Goal: Task Accomplishment & Management: Use online tool/utility

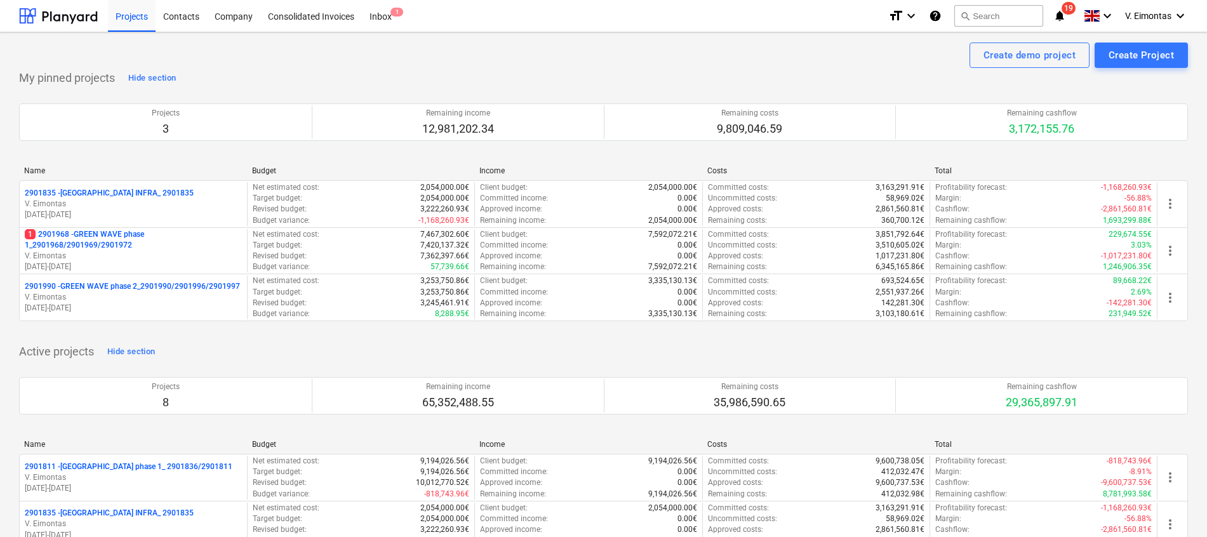
click at [116, 13] on div "Projects" at bounding box center [132, 15] width 48 height 32
click at [127, 16] on div "Projects" at bounding box center [132, 15] width 48 height 32
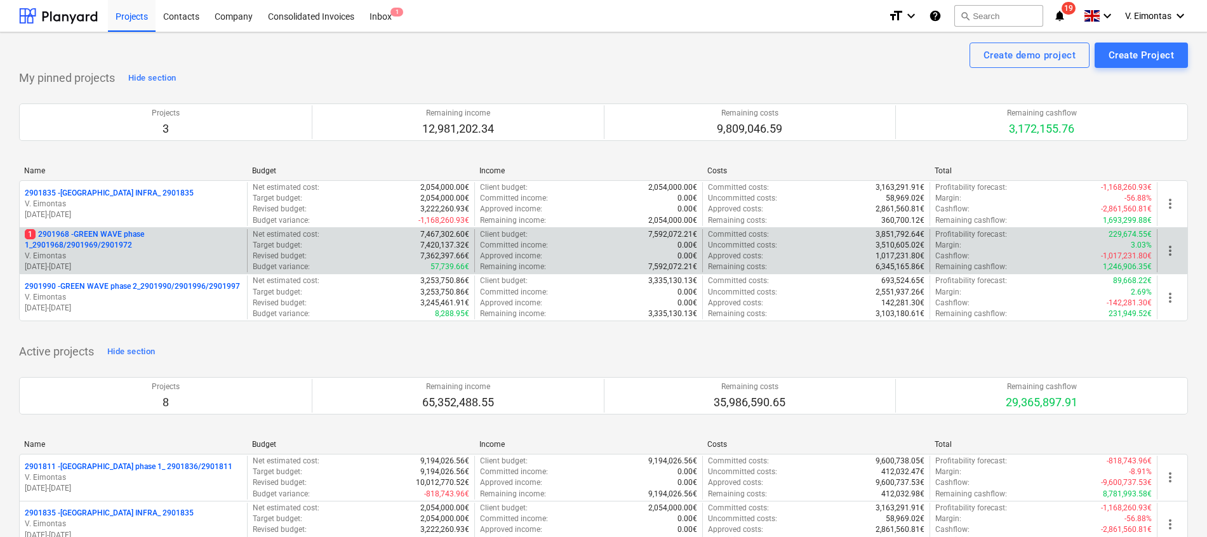
click at [110, 240] on p "1 2901968 - GREEN WAVE phase 1_2901968/2901969/2901972" at bounding box center [133, 240] width 217 height 22
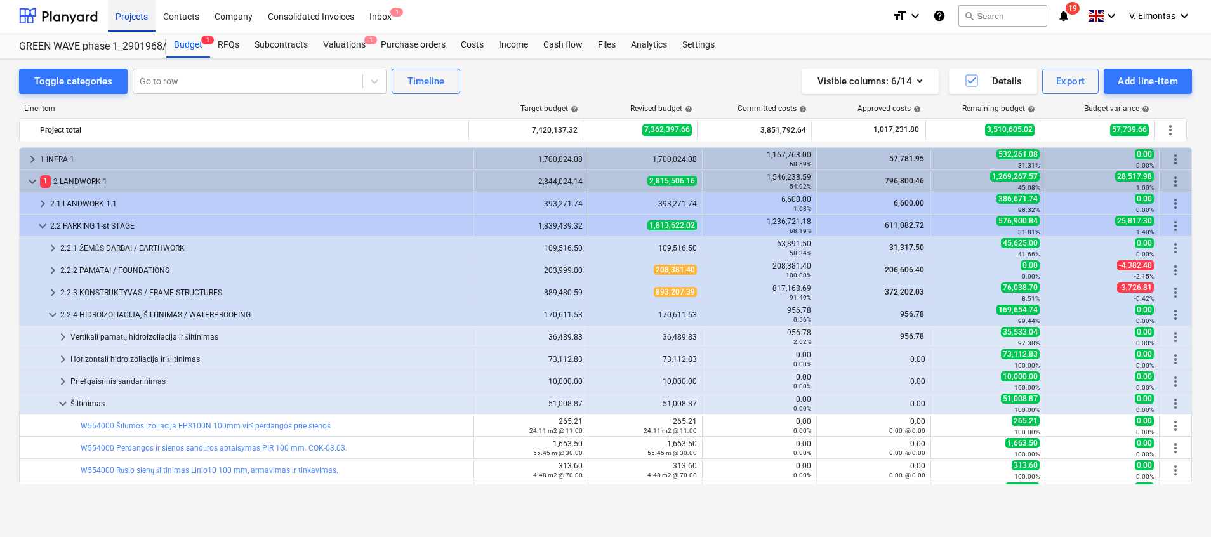
click at [130, 18] on div "Projects" at bounding box center [132, 15] width 48 height 32
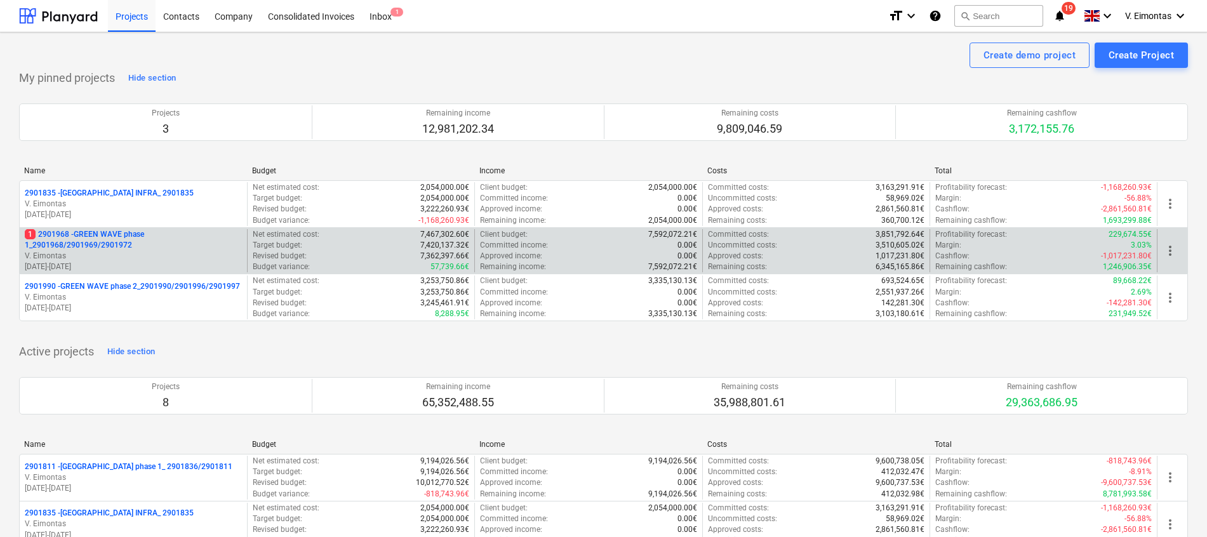
click at [122, 237] on p "1 2901968 - GREEN WAVE phase 1_2901968/2901969/2901972" at bounding box center [133, 240] width 217 height 22
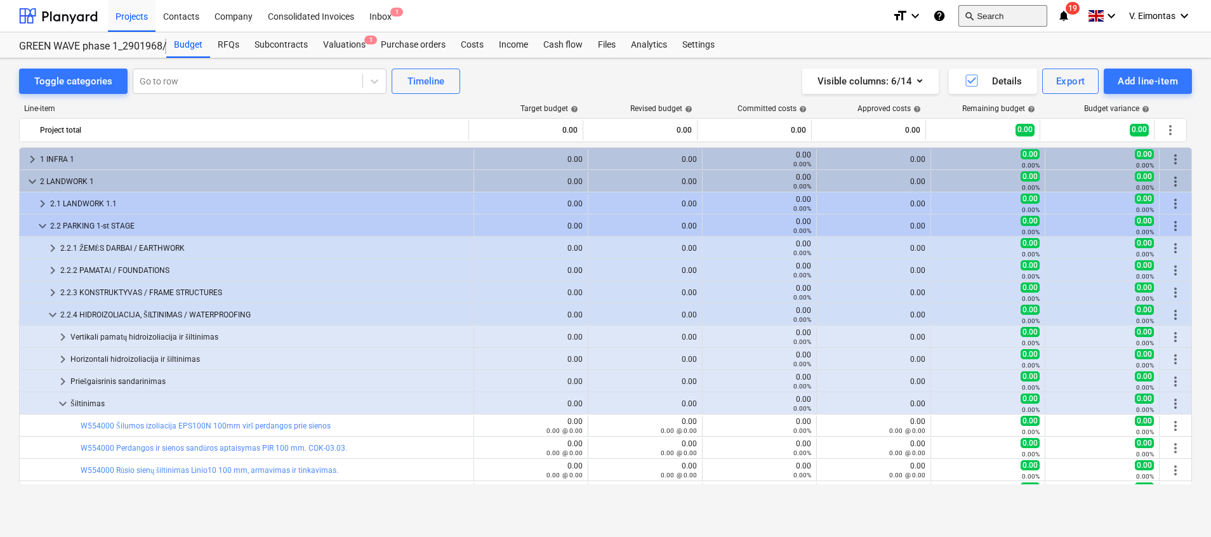
click at [987, 11] on button "search Search" at bounding box center [1003, 16] width 89 height 22
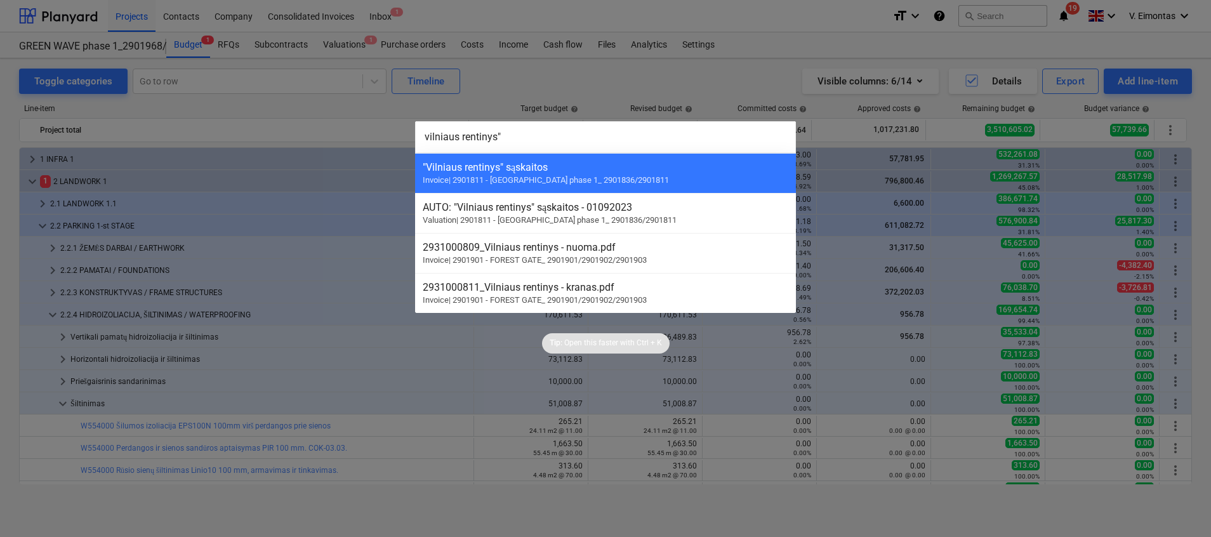
click at [425, 138] on input "vilniaus rentinys"" at bounding box center [605, 137] width 381 height 32
click at [421, 141] on input ""vilniaus rentinys"" at bounding box center [605, 137] width 381 height 32
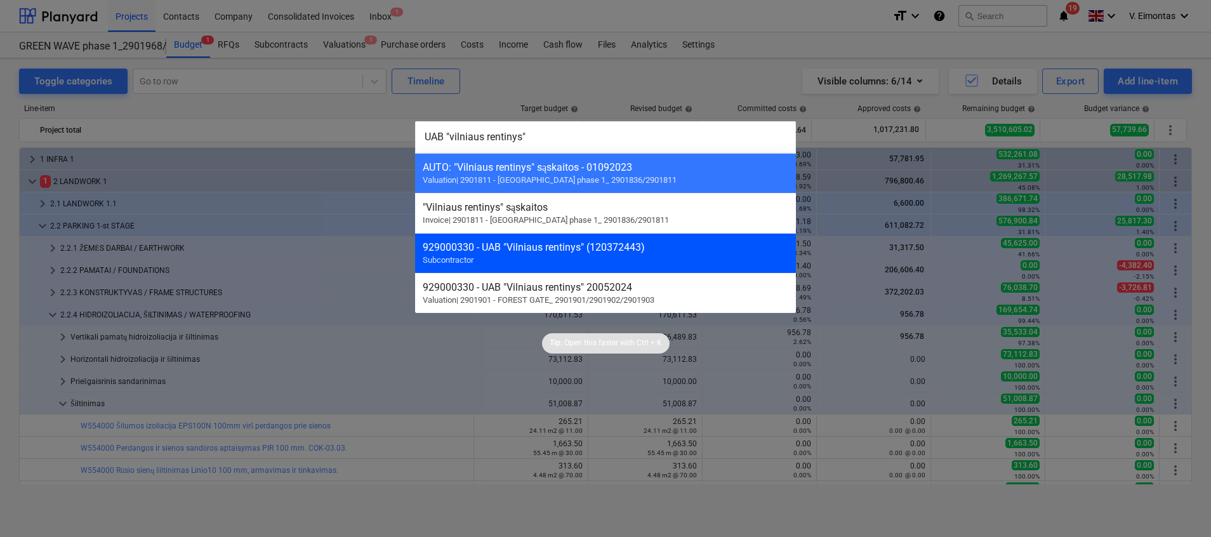
type input "UAB "vilniaus rentinys""
click at [543, 244] on div "929000330 - UAB "Vilniaus rentinys" (120372443)" at bounding box center [606, 247] width 366 height 12
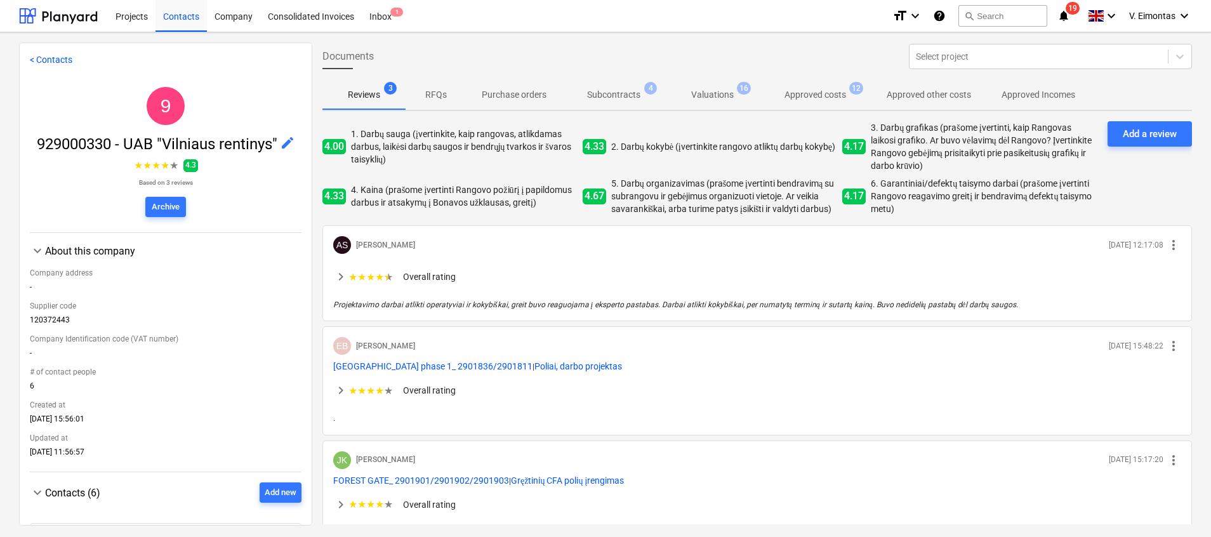
click at [637, 95] on p "Subcontracts" at bounding box center [613, 94] width 53 height 13
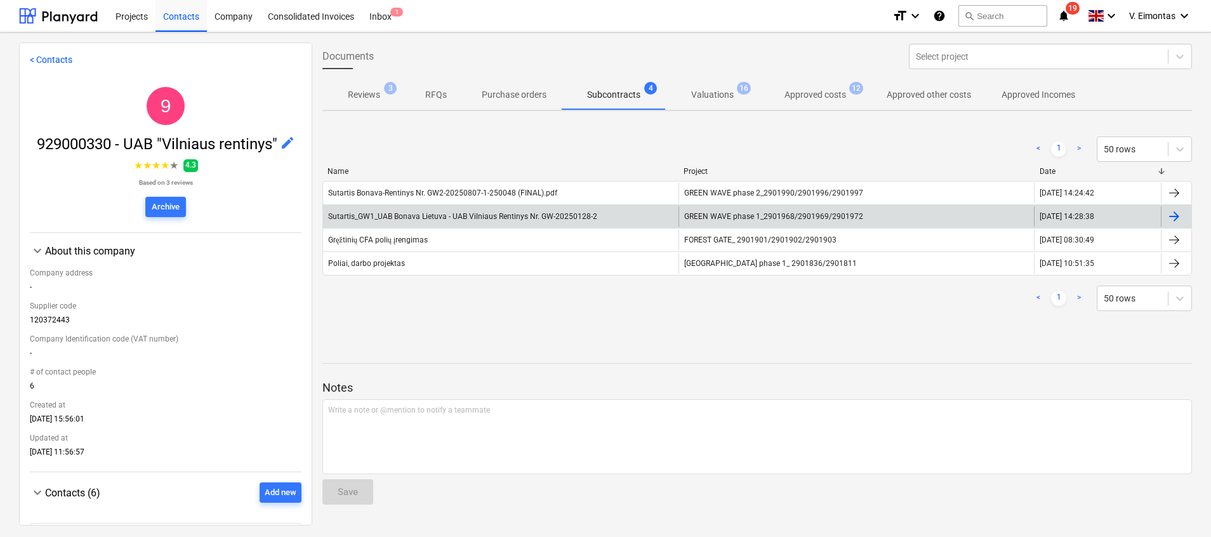
click at [740, 212] on span "GREEN WAVE phase 1_2901968/2901969/2901972" at bounding box center [773, 216] width 179 height 9
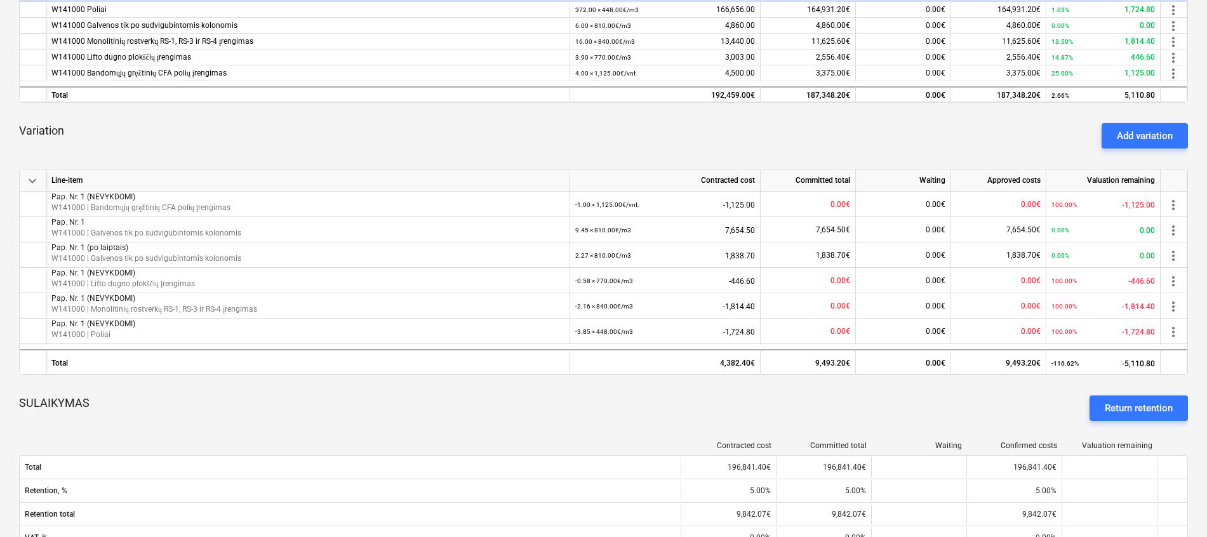
scroll to position [571, 0]
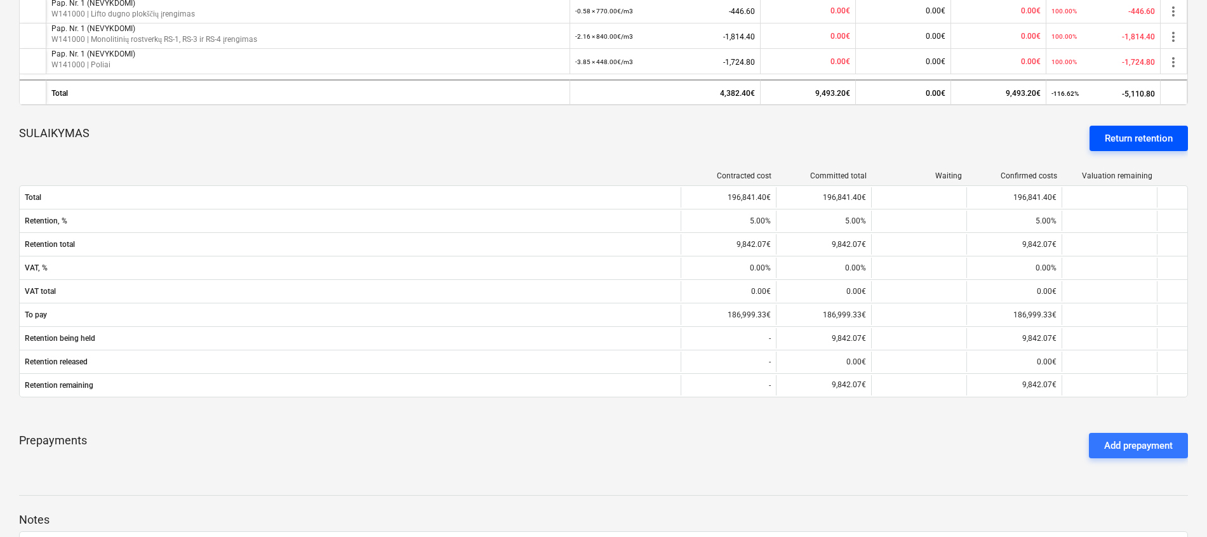
click at [1154, 141] on div "Return retention" at bounding box center [1139, 138] width 68 height 17
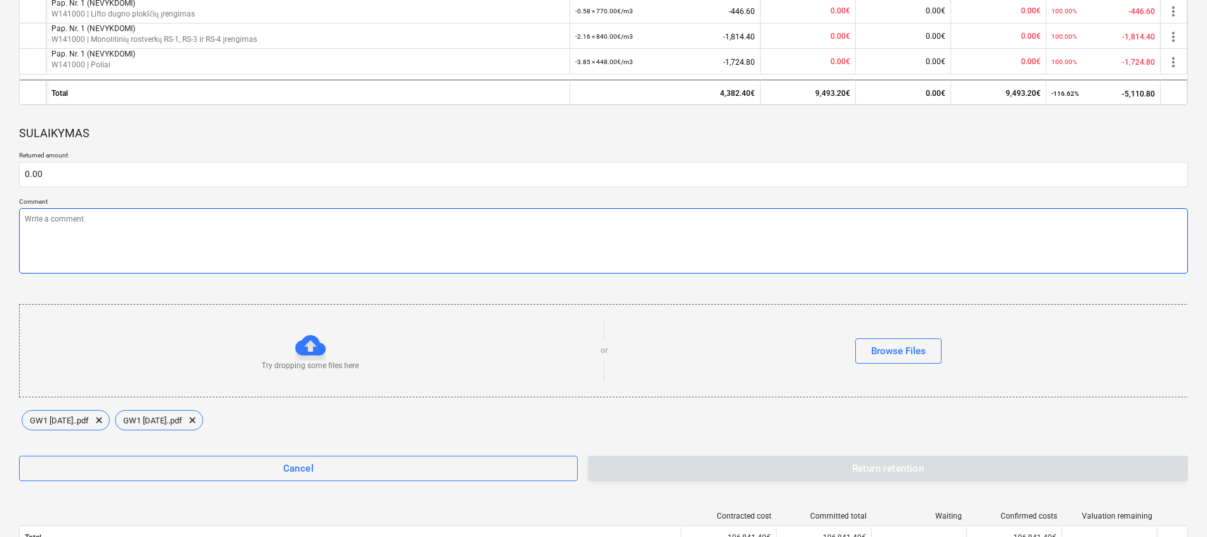
click at [114, 250] on textarea at bounding box center [603, 240] width 1169 height 65
type textarea "x"
type textarea "A"
type textarea "x"
type textarea "Ap"
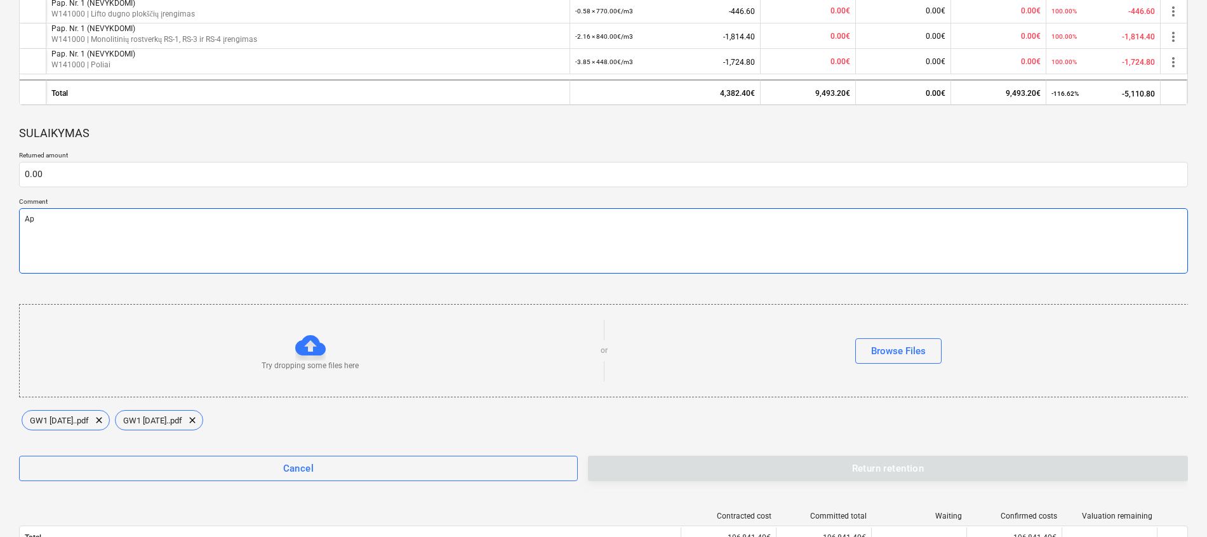
type textarea "x"
type textarea "Apm"
type textarea "x"
type textarea "Apmo"
type textarea "x"
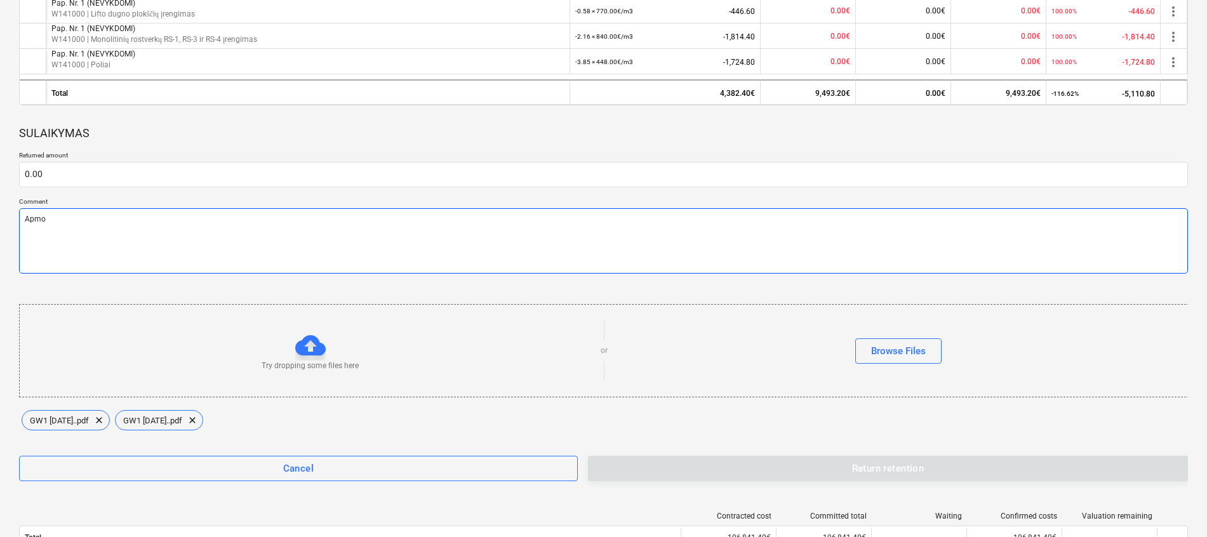
type textarea "[DEMOGRAPHIC_DATA]"
type textarea "x"
type textarea "Apmok4"
type textarea "x"
type textarea "Apmok4j"
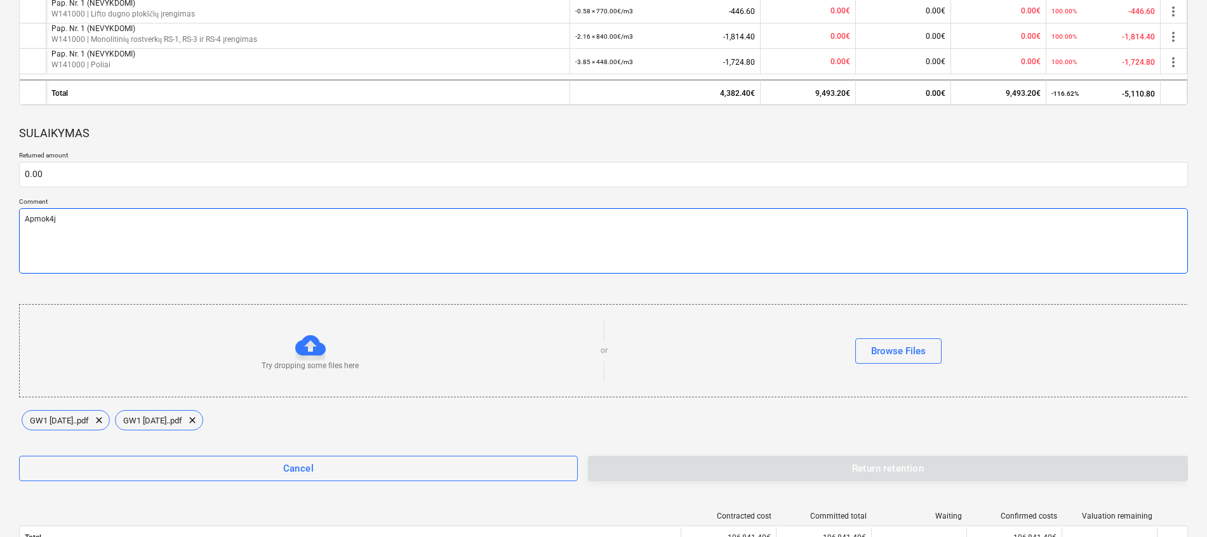
type textarea "x"
type textarea "Apmok4ji"
type textarea "x"
type textarea "Apmok4jim"
type textarea "x"
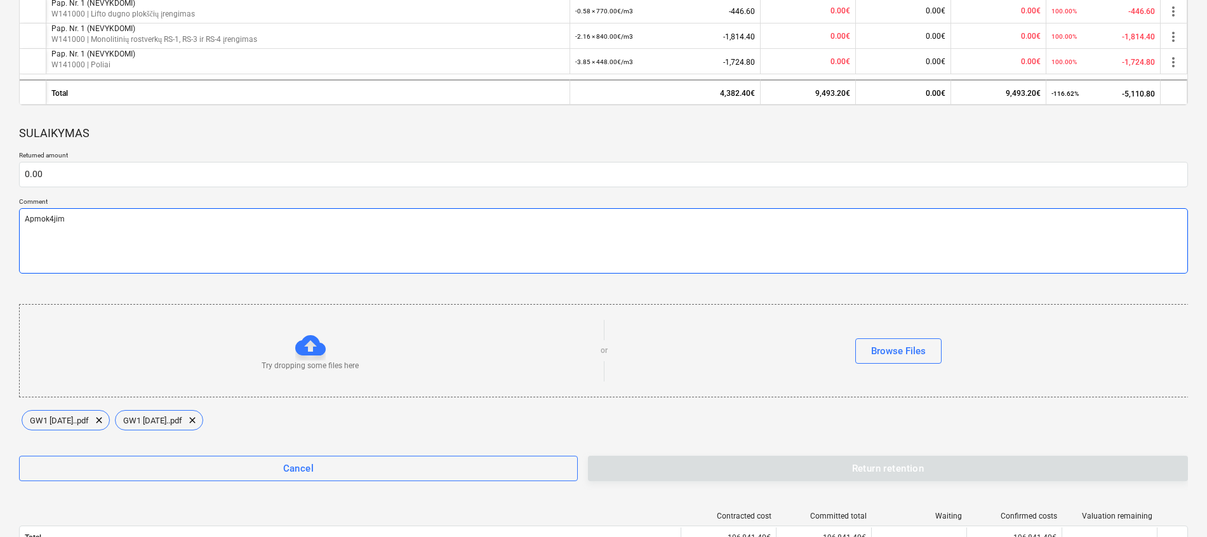
type textarea "Apmok4jima"
type textarea "x"
type textarea "Apmok4jimas"
type textarea "x"
type textarea "Apmok4jima"
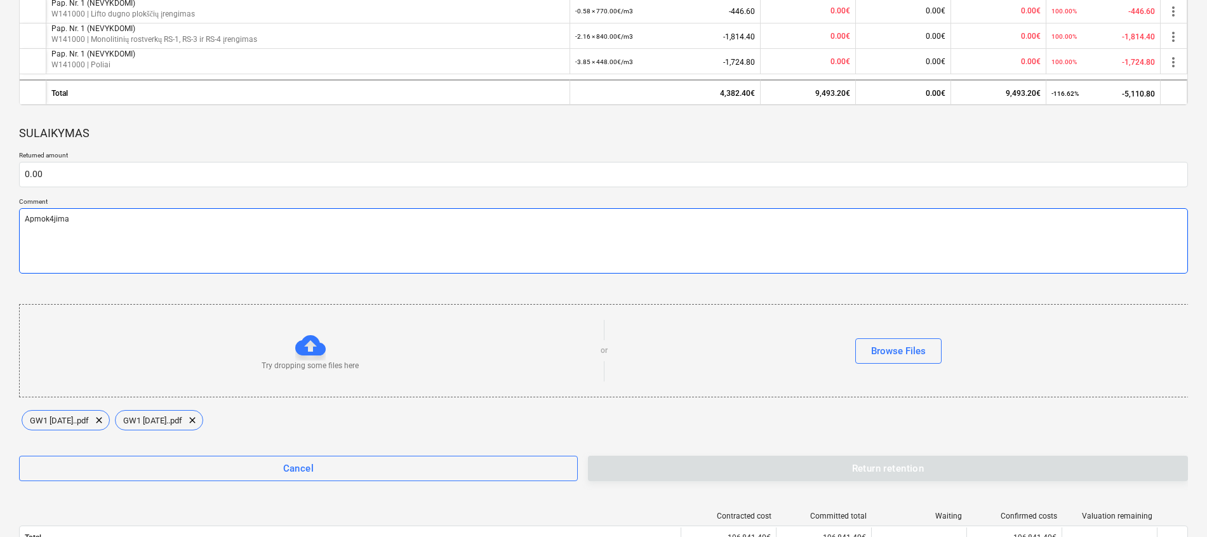
type textarea "x"
type textarea "Apmok4jim"
type textarea "x"
type textarea "Apmok4ji"
type textarea "x"
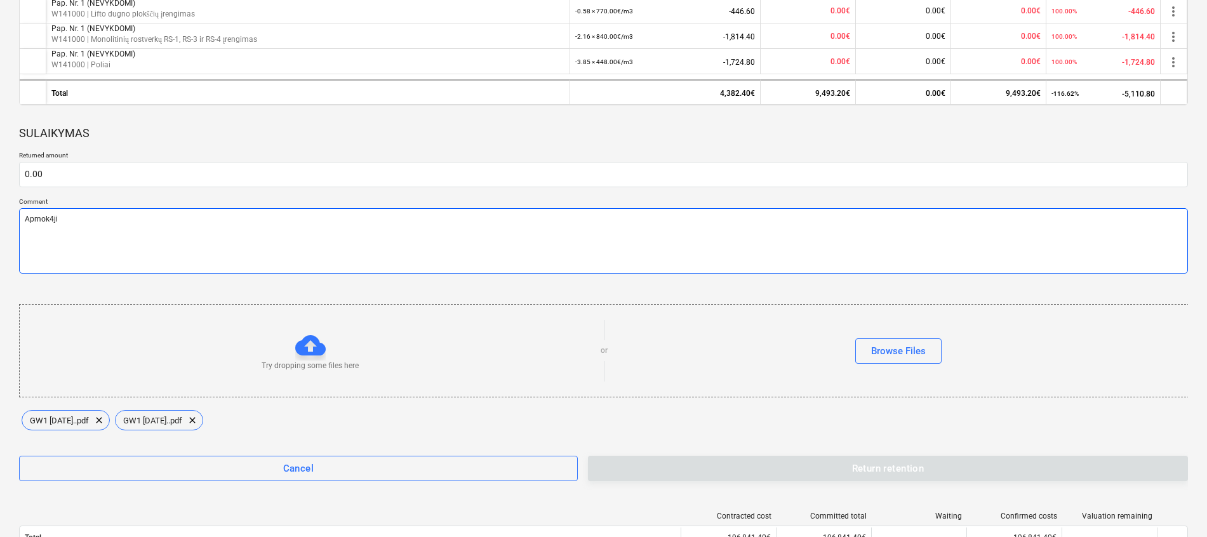
type textarea "Apmok4j"
type textarea "x"
type textarea "Apmok4"
type textarea "x"
type textarea "Apmokė"
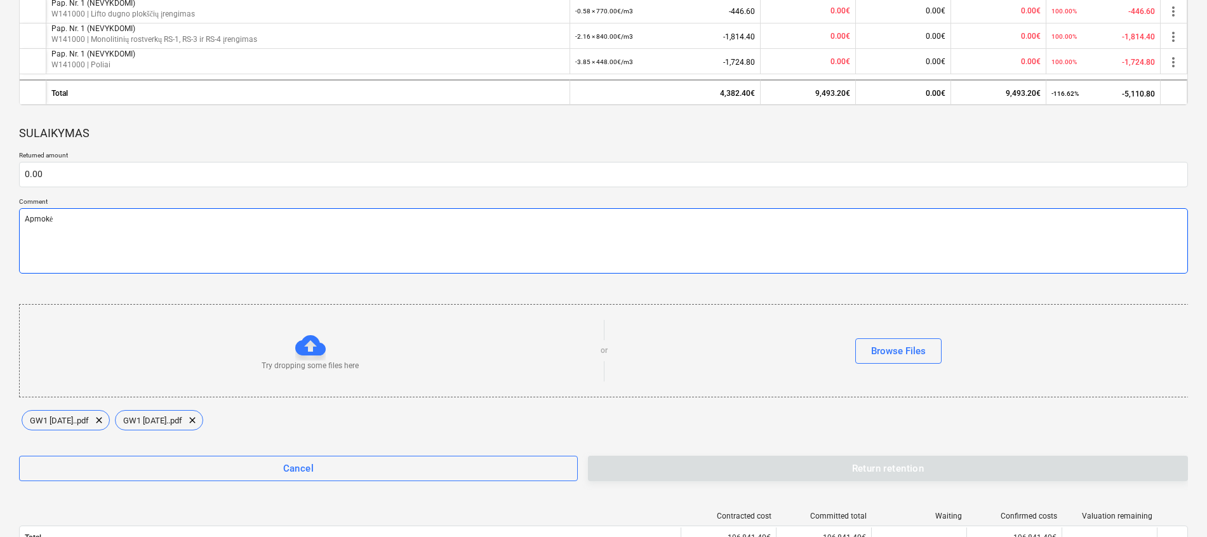
type textarea "x"
type textarea "Apmokėj"
type textarea "x"
type textarea "Apmokėjim"
type textarea "x"
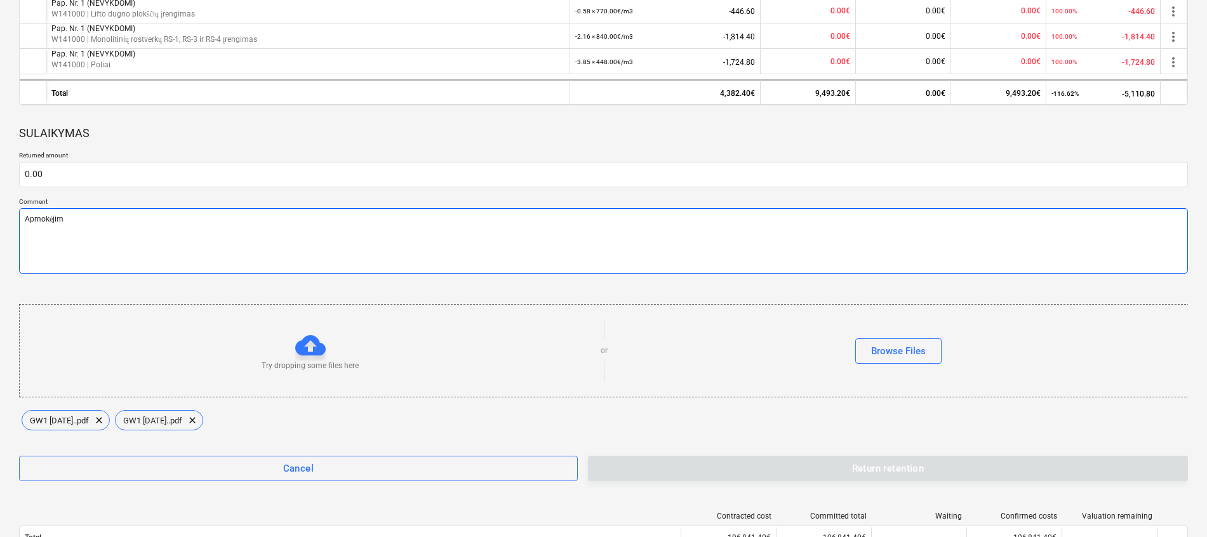
type textarea "Apmokėjima"
type textarea "x"
type textarea "Apmokėjimas"
type textarea "x"
type textarea "Apmokėjimas"
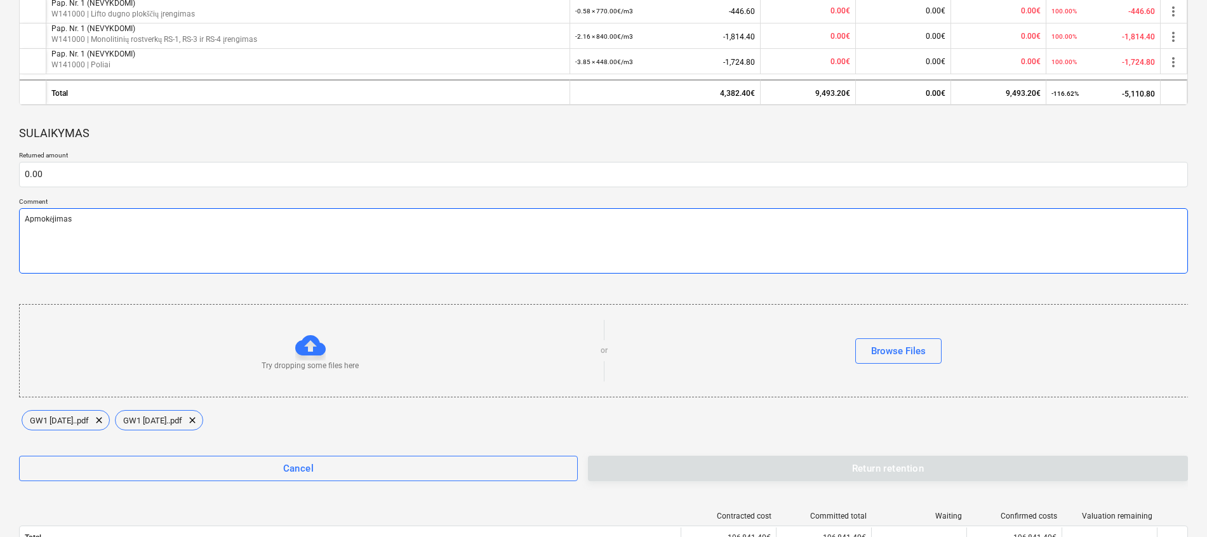
type textarea "x"
type textarea "Apmokėjimas ę"
type textarea "x"
type textarea "Apmokėjimas ę0"
type textarea "x"
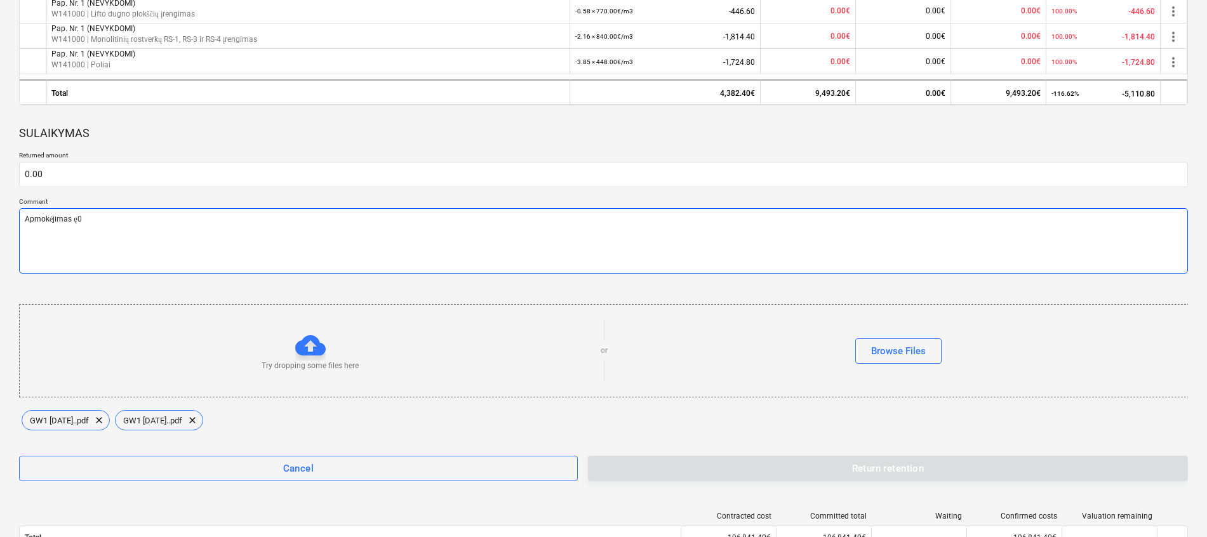
type textarea "Apmokėjimas ę"
type textarea "x"
type textarea "Apmokėjimas ę3"
type textarea "x"
type textarea "Apmokėjimas ę30"
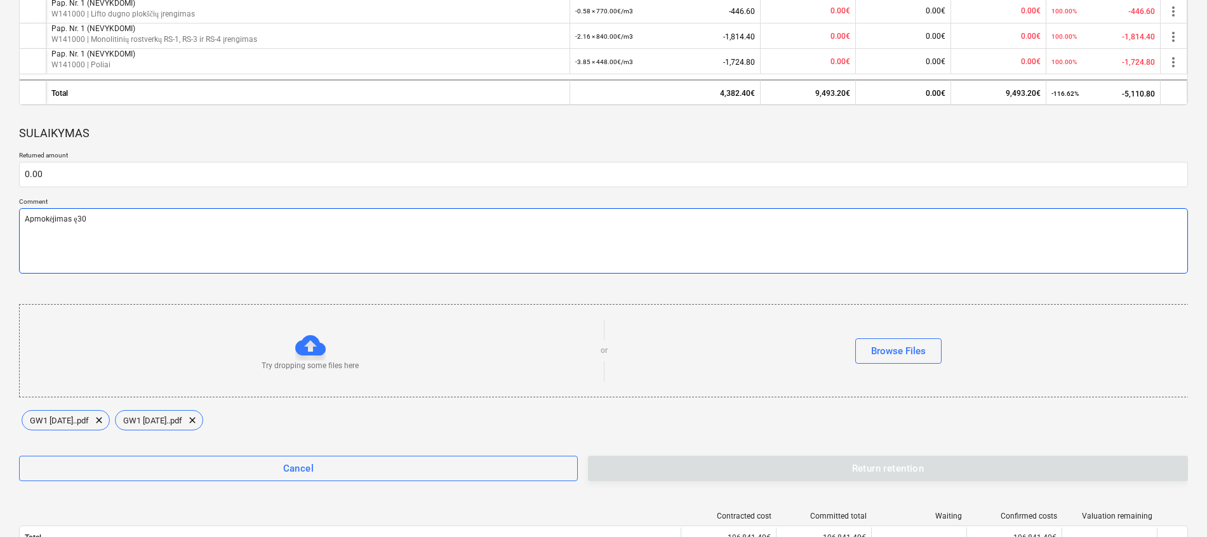
type textarea "x"
type textarea "Apmokėjimas ę30"
type textarea "x"
type textarea "Apmokėjimas ę30"
type textarea "x"
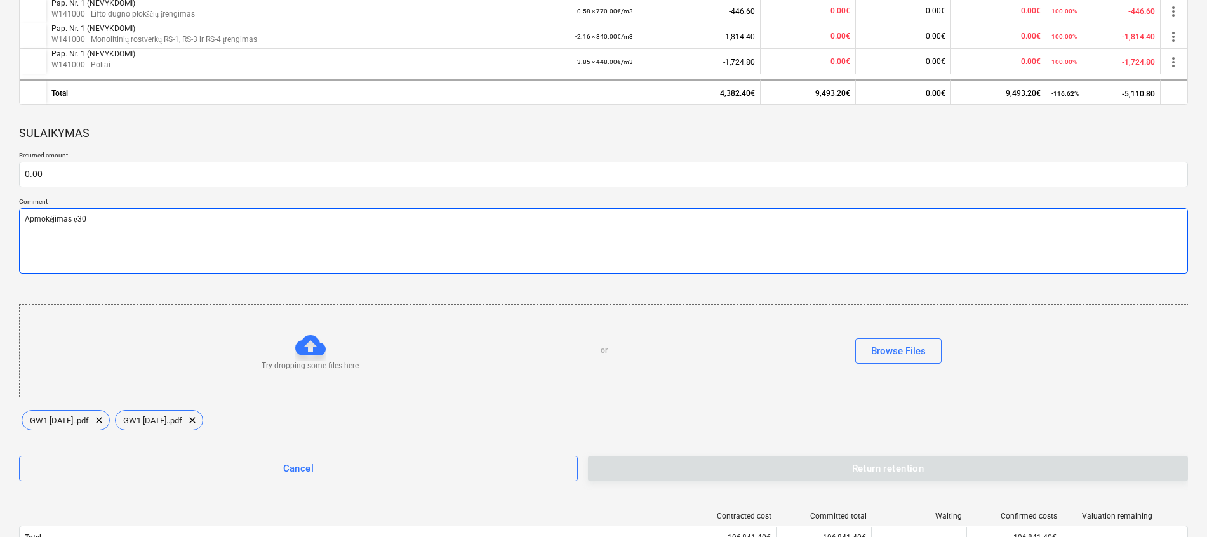
type textarea "Apmokėjimas ę3"
type textarea "x"
type textarea "Apmokėjimas ę"
type textarea "x"
type textarea "Apmokėjimas"
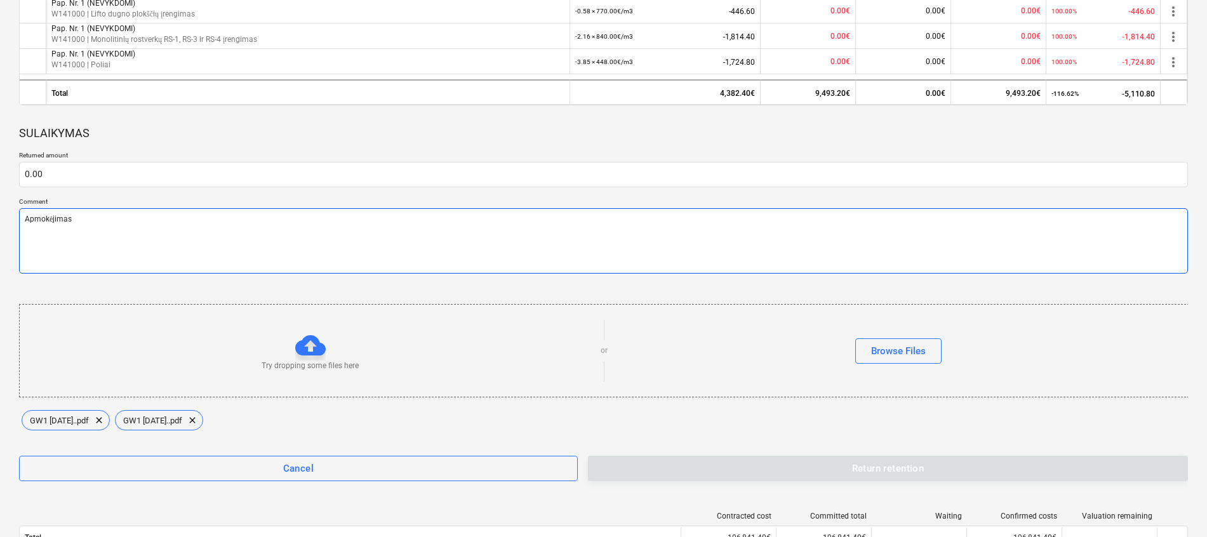
type textarea "x"
type textarea "Apmokėjimas 30"
type textarea "x"
type textarea "Apmokėjimas 30"
type textarea "x"
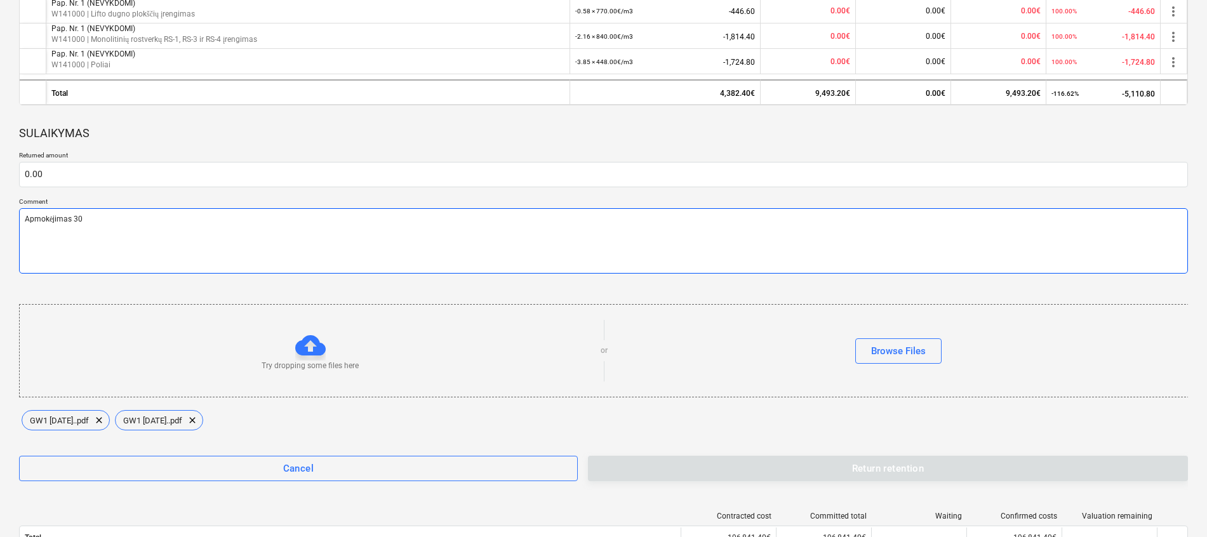
type textarea "Apmokėjimas 30 k"
type textarea "x"
type textarea "Apmokėjimas 30 k."
type textarea "x"
type textarea "Apmokėjimas 30 k."
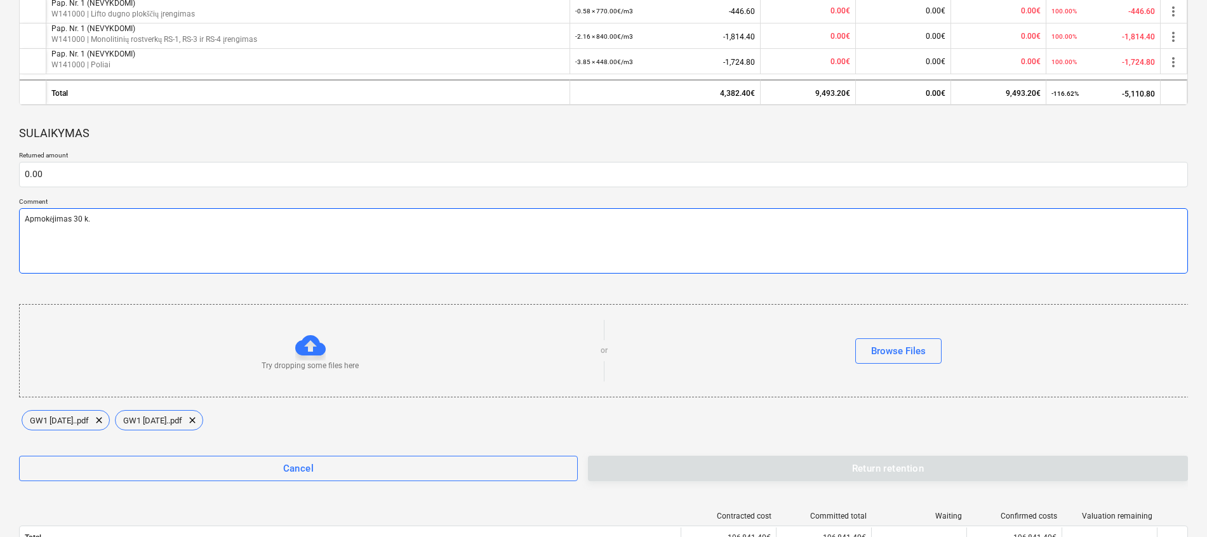
type textarea "x"
type textarea "Apmokėjimas 30 k. d"
type textarea "x"
type textarea "Apmokėjimas 30 k. d."
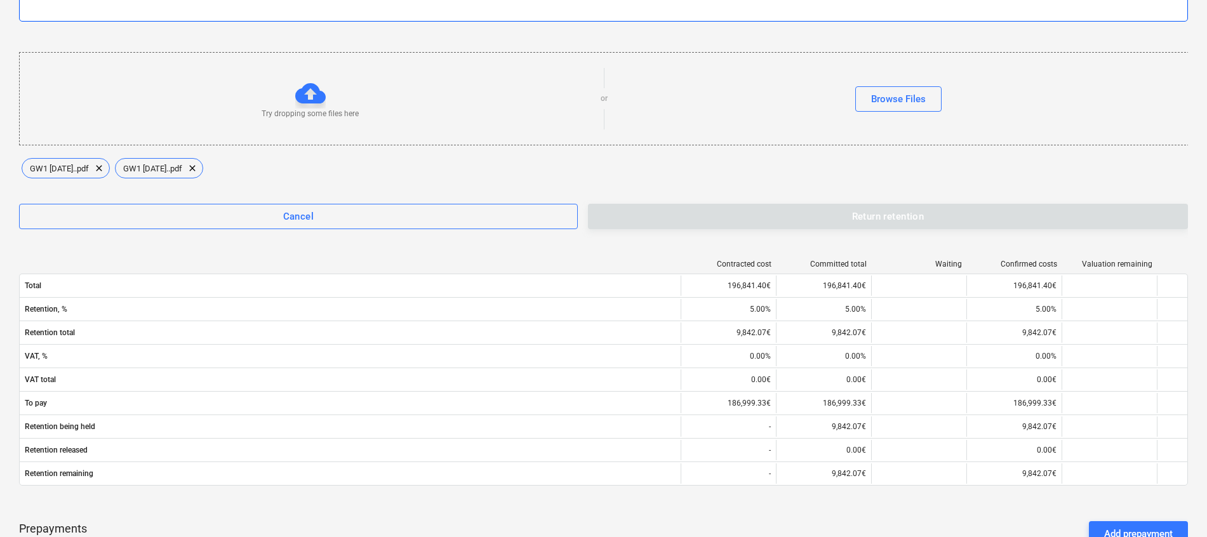
scroll to position [857, 0]
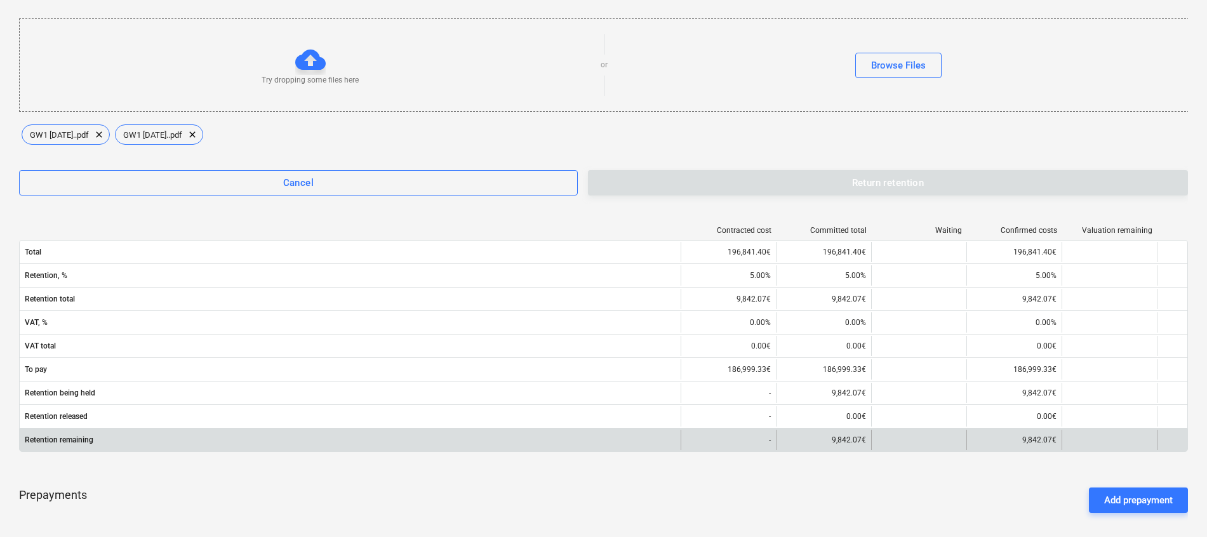
type textarea "x"
drag, startPoint x: 861, startPoint y: 441, endPoint x: 832, endPoint y: 441, distance: 28.6
click at [832, 441] on p "9,842.07€" at bounding box center [849, 440] width 34 height 11
copy p "9,842.07"
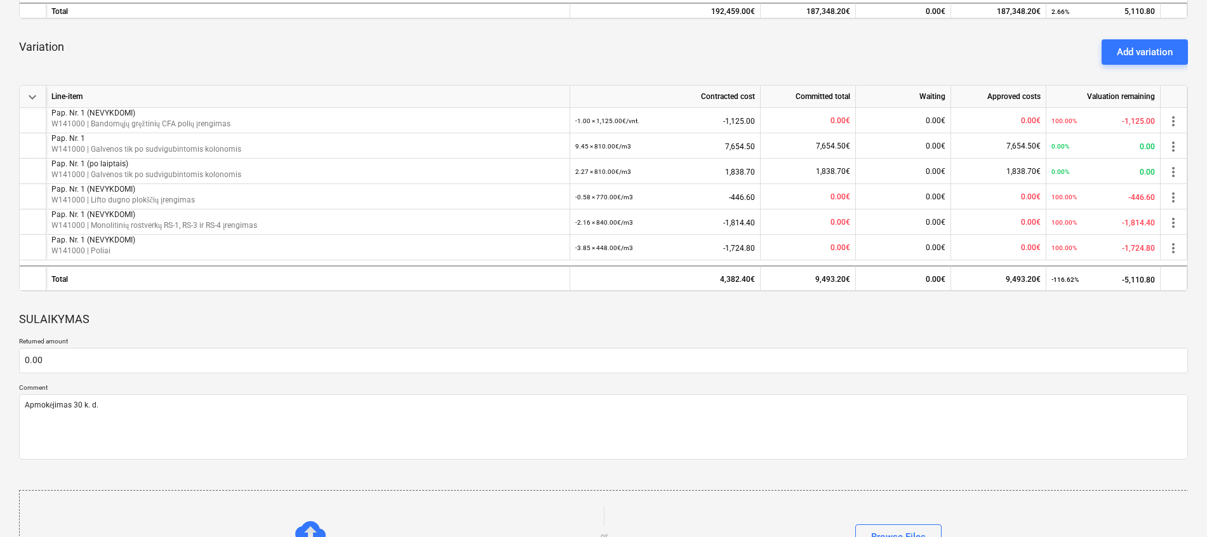
scroll to position [381, 0]
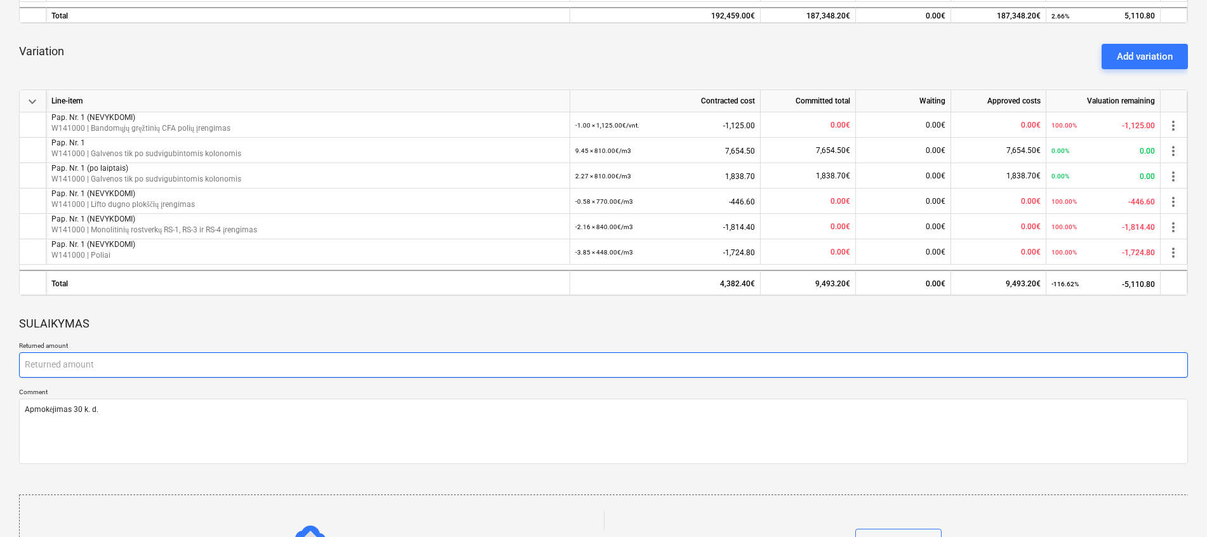
click at [95, 362] on input "text" at bounding box center [603, 364] width 1169 height 25
paste input "9,842.07"
type textarea "x"
type input "9,842.07"
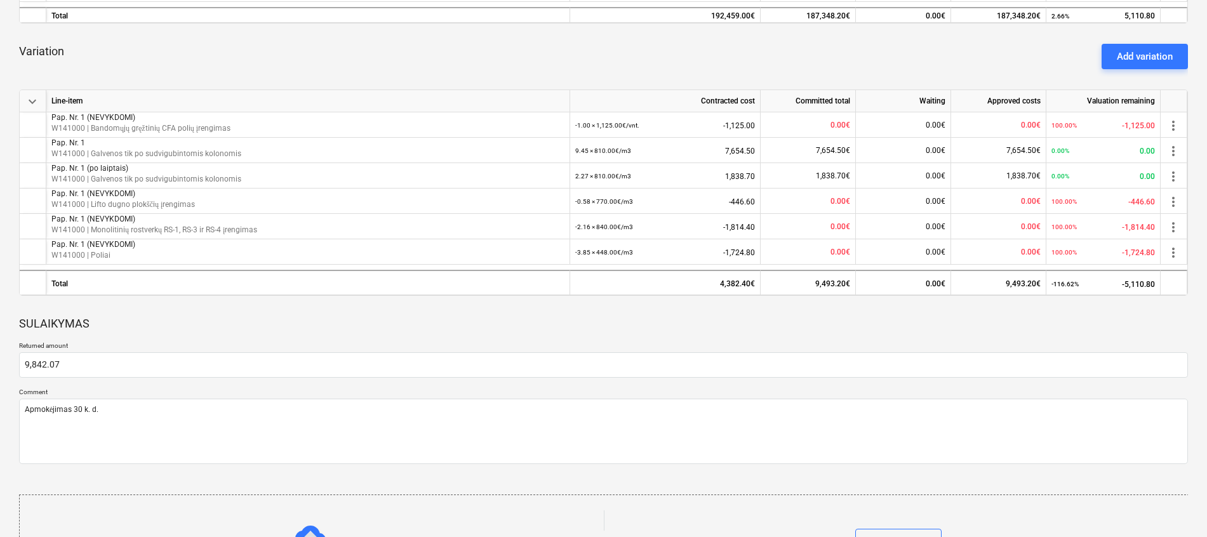
click at [145, 323] on div "SULAIKYMAS" at bounding box center [603, 324] width 1169 height 36
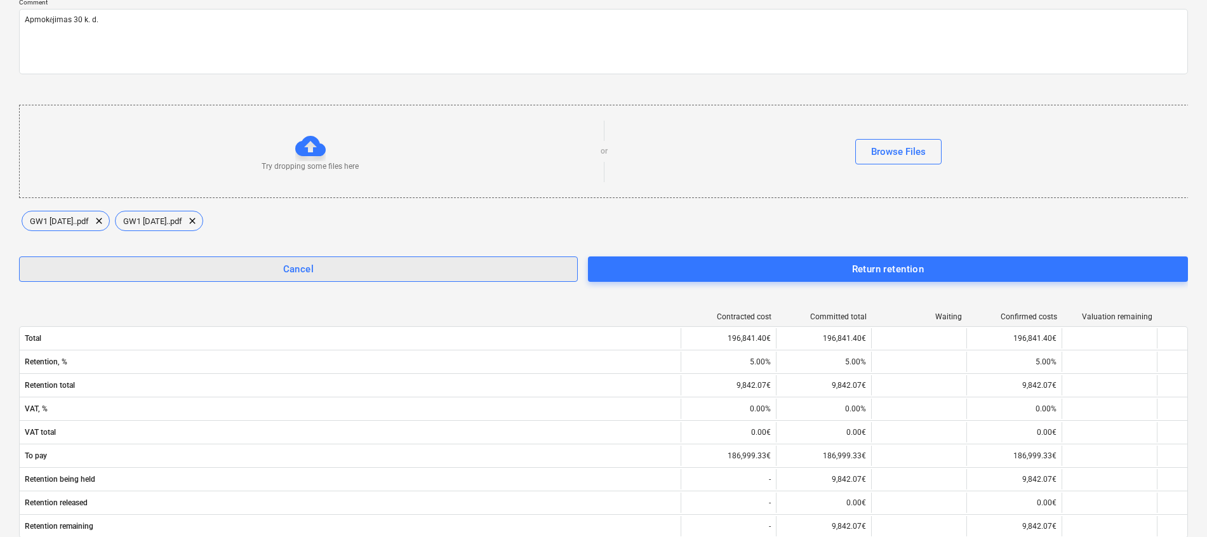
scroll to position [746, 0]
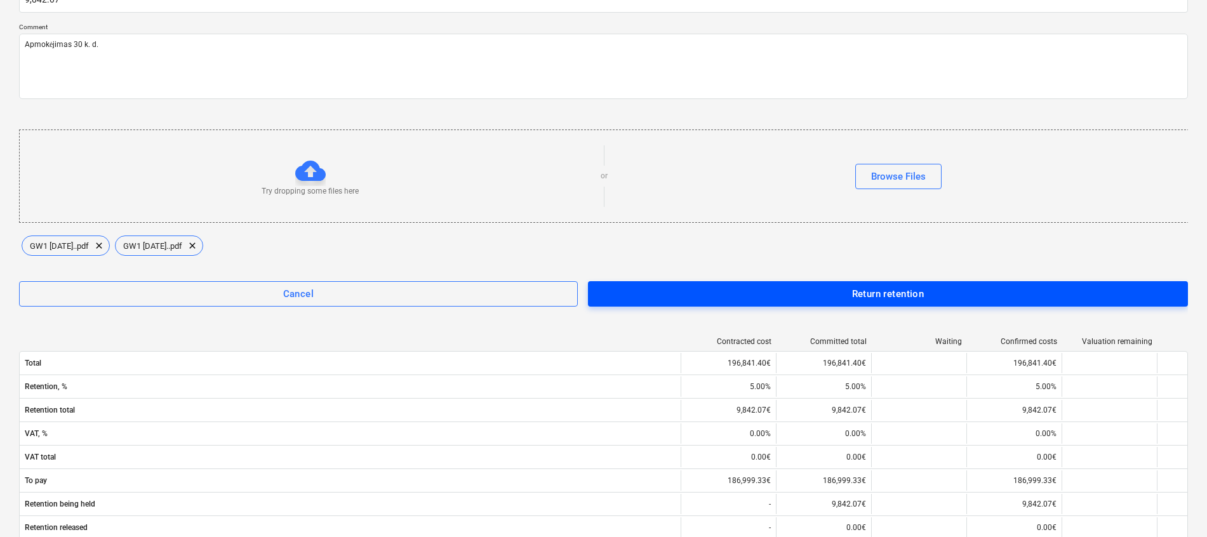
click at [905, 283] on button "Return retention" at bounding box center [888, 293] width 600 height 25
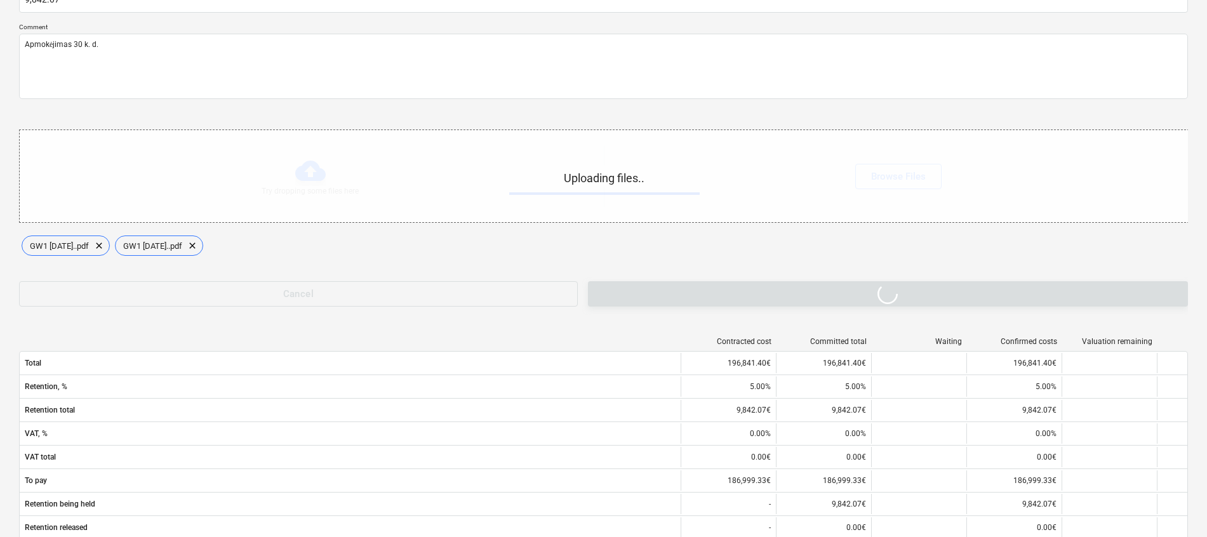
type textarea "x"
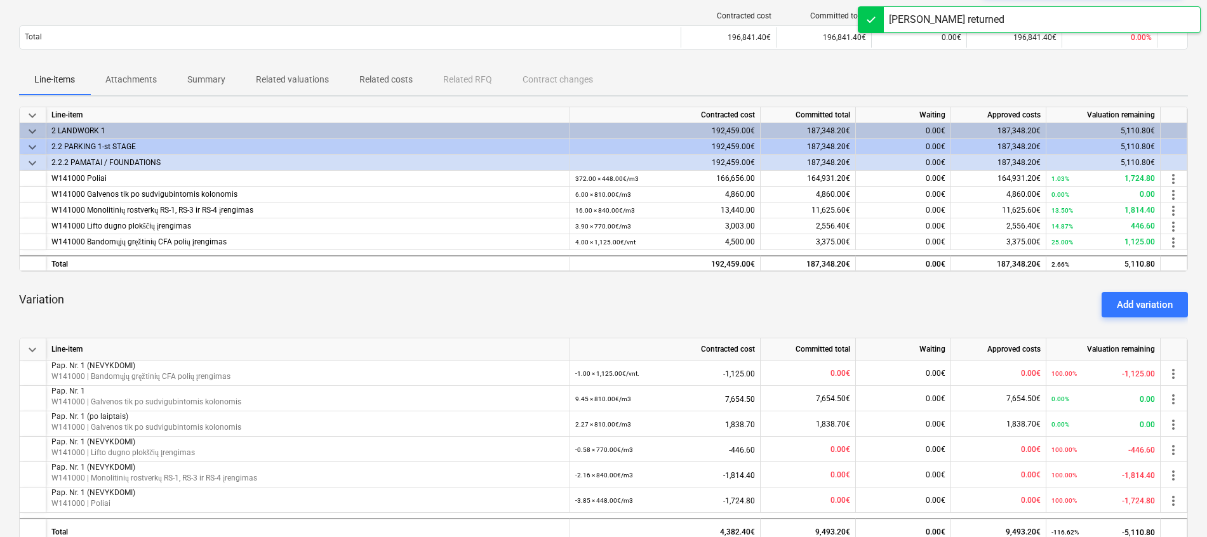
scroll to position [0, 0]
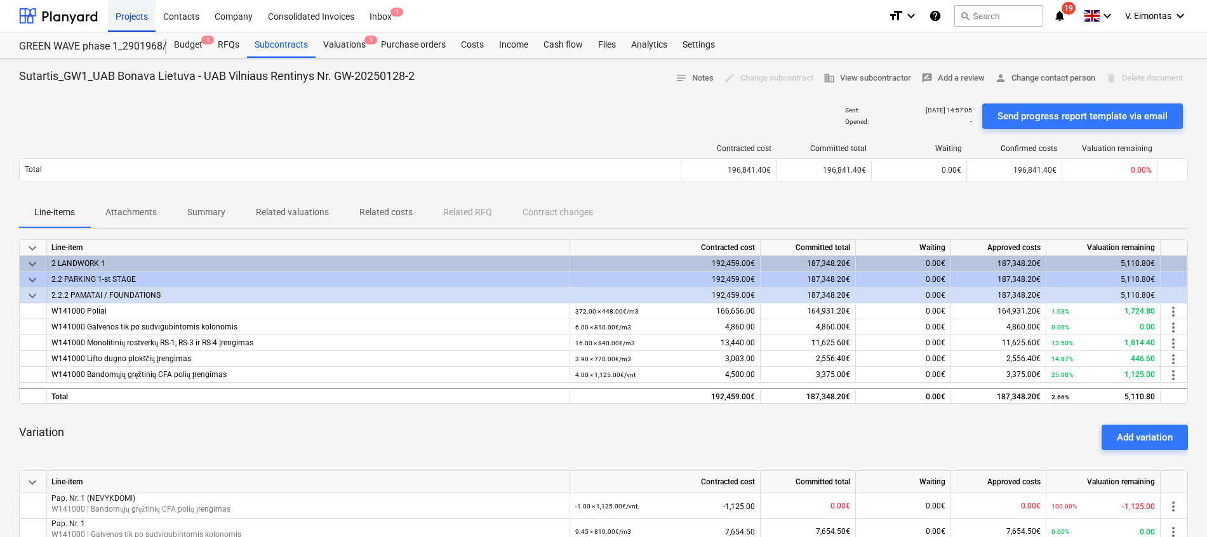
click at [121, 21] on div "Projects" at bounding box center [132, 15] width 48 height 32
